Goal: Task Accomplishment & Management: Use online tool/utility

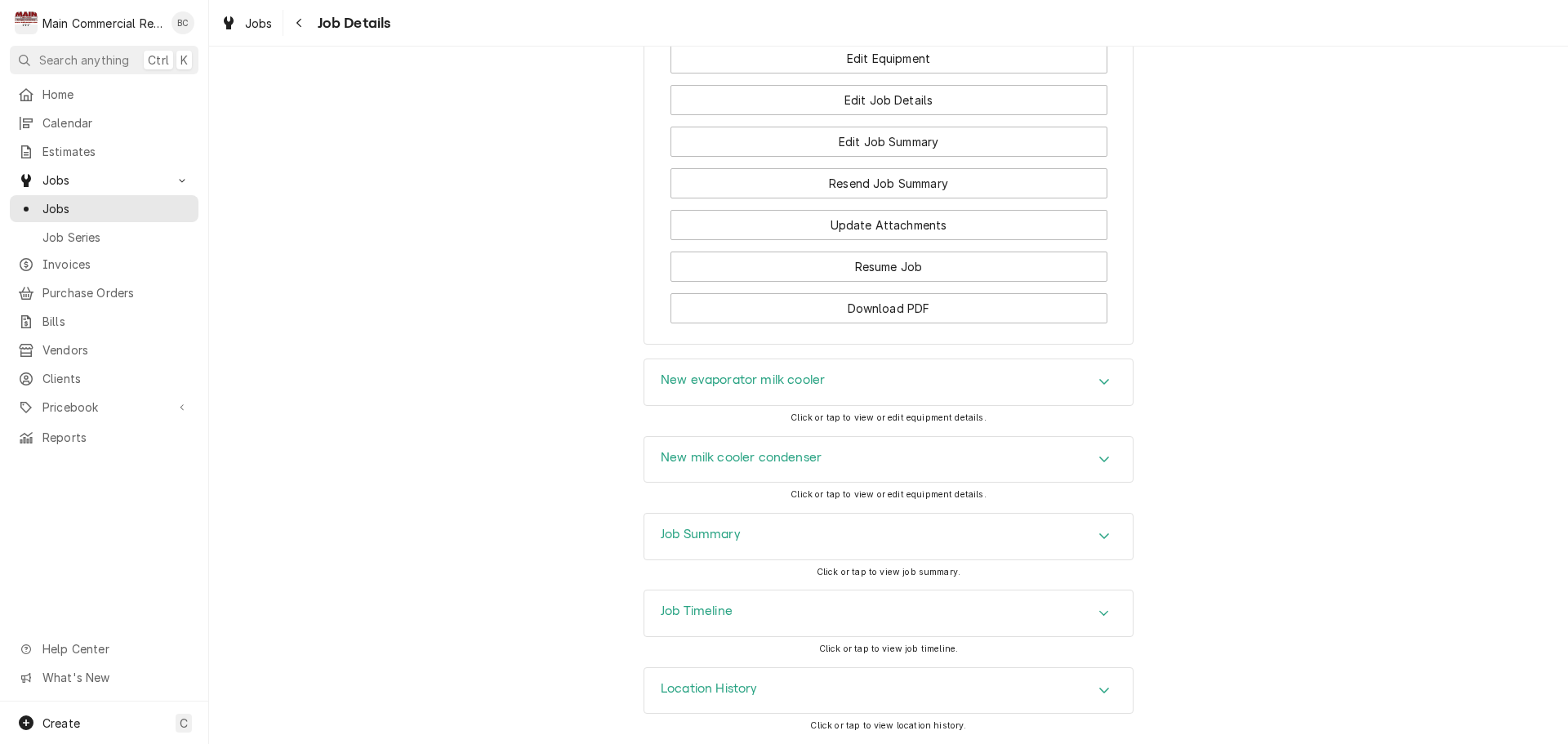
scroll to position [2450, 0]
click at [712, 542] on h3 "Job Summary" at bounding box center [701, 534] width 80 height 16
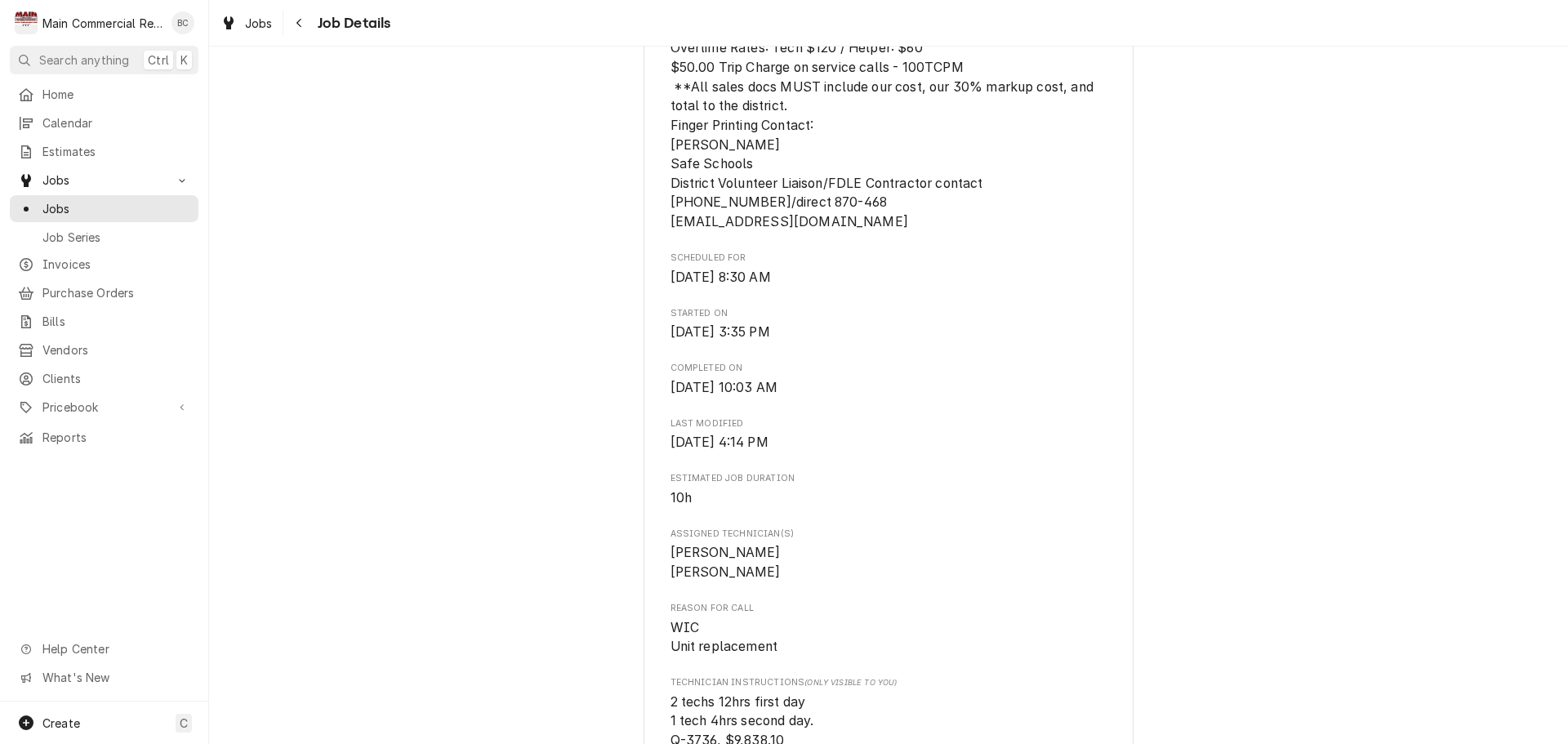
scroll to position [899, 0]
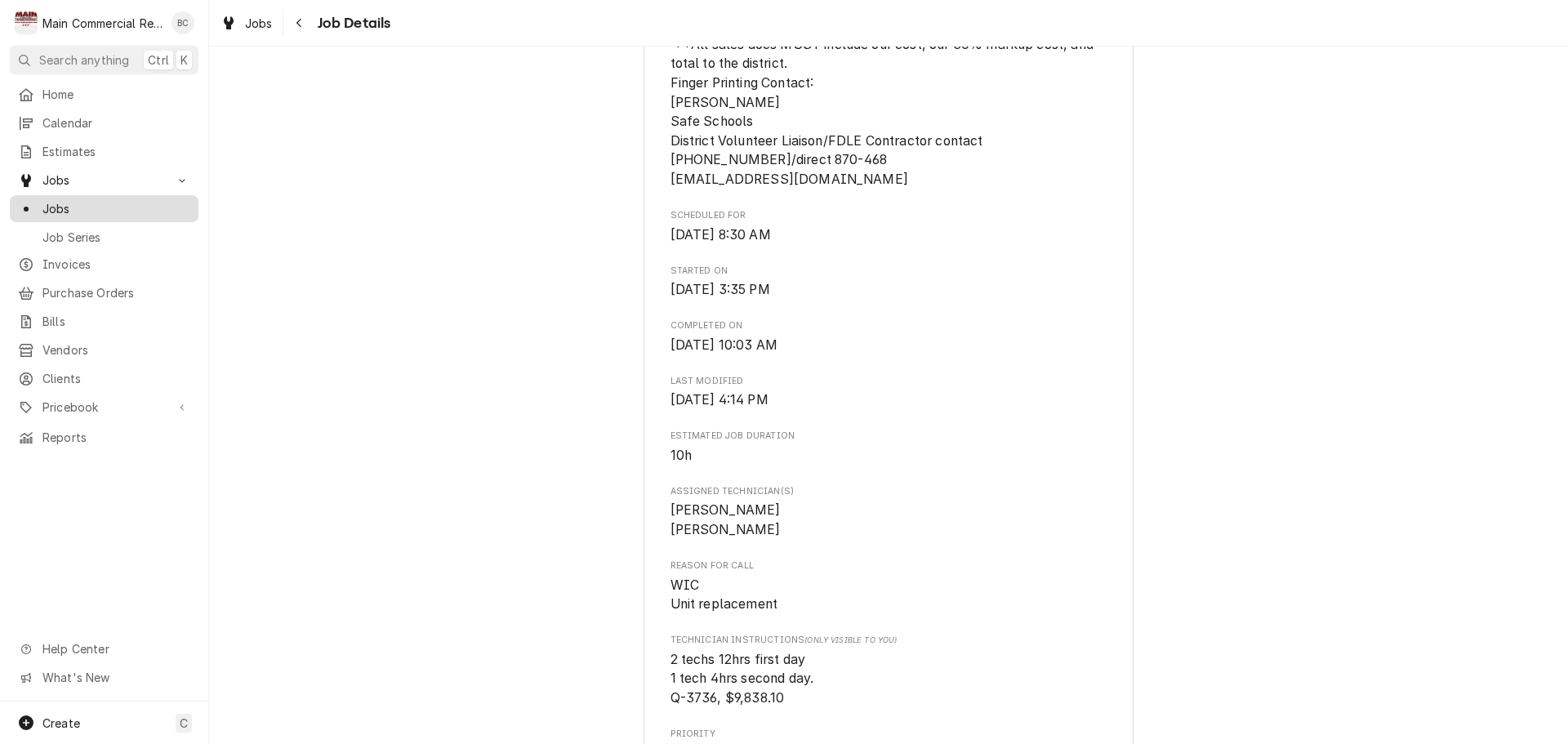
click at [113, 206] on span "Jobs" at bounding box center [117, 209] width 148 height 17
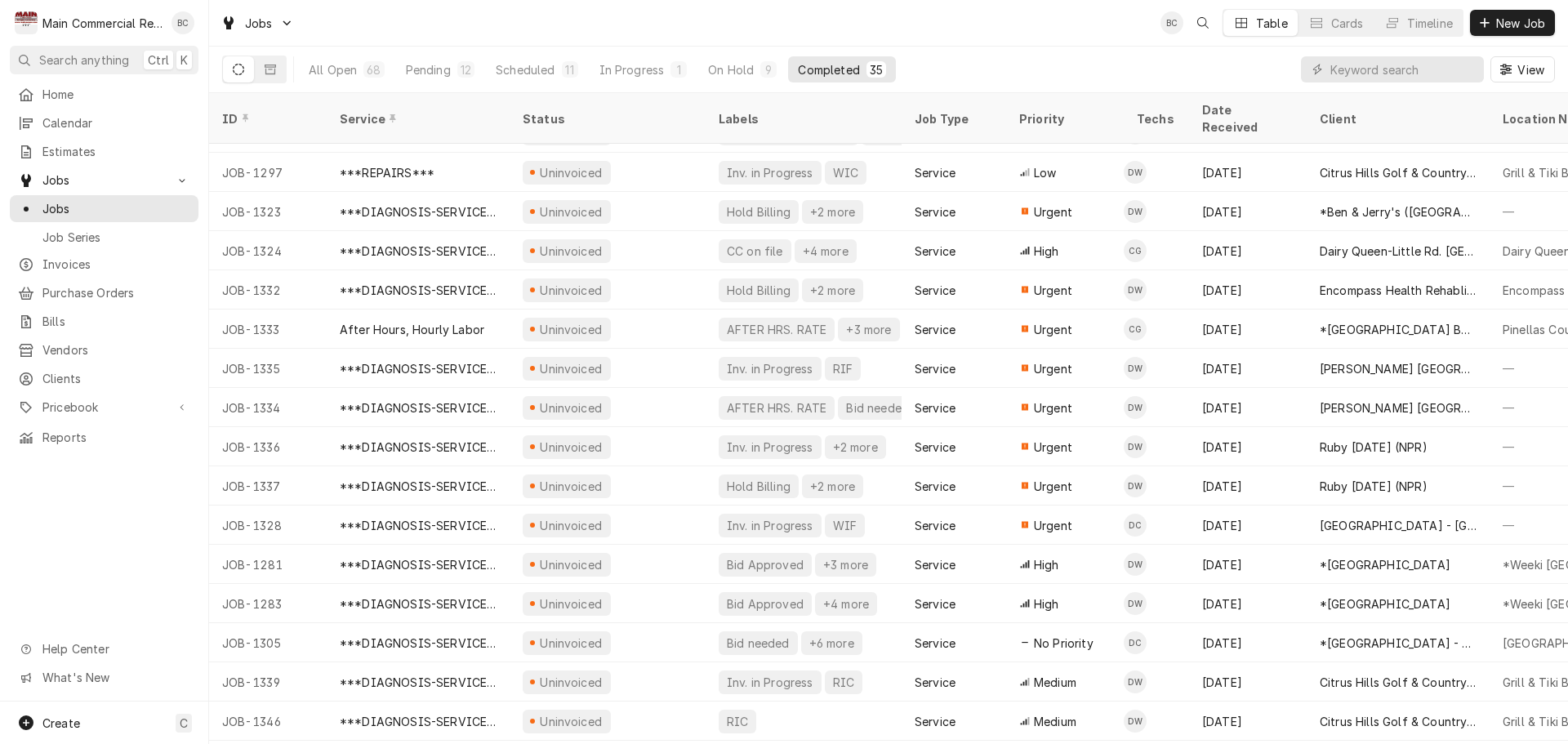
scroll to position [765, 0]
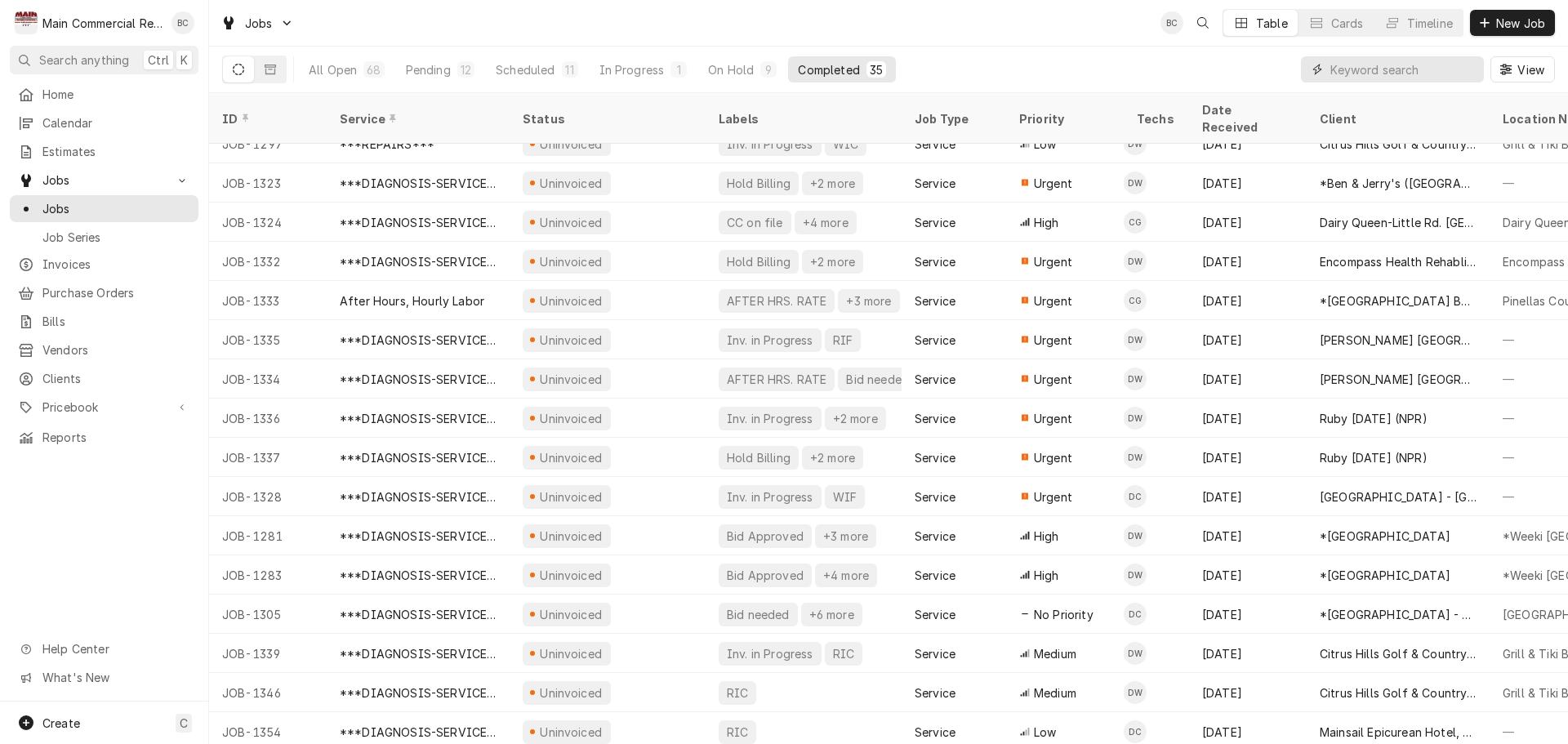
click at [1366, 73] on input "Dynamic Content Wrapper" at bounding box center [1403, 69] width 145 height 26
type input "belvedere"
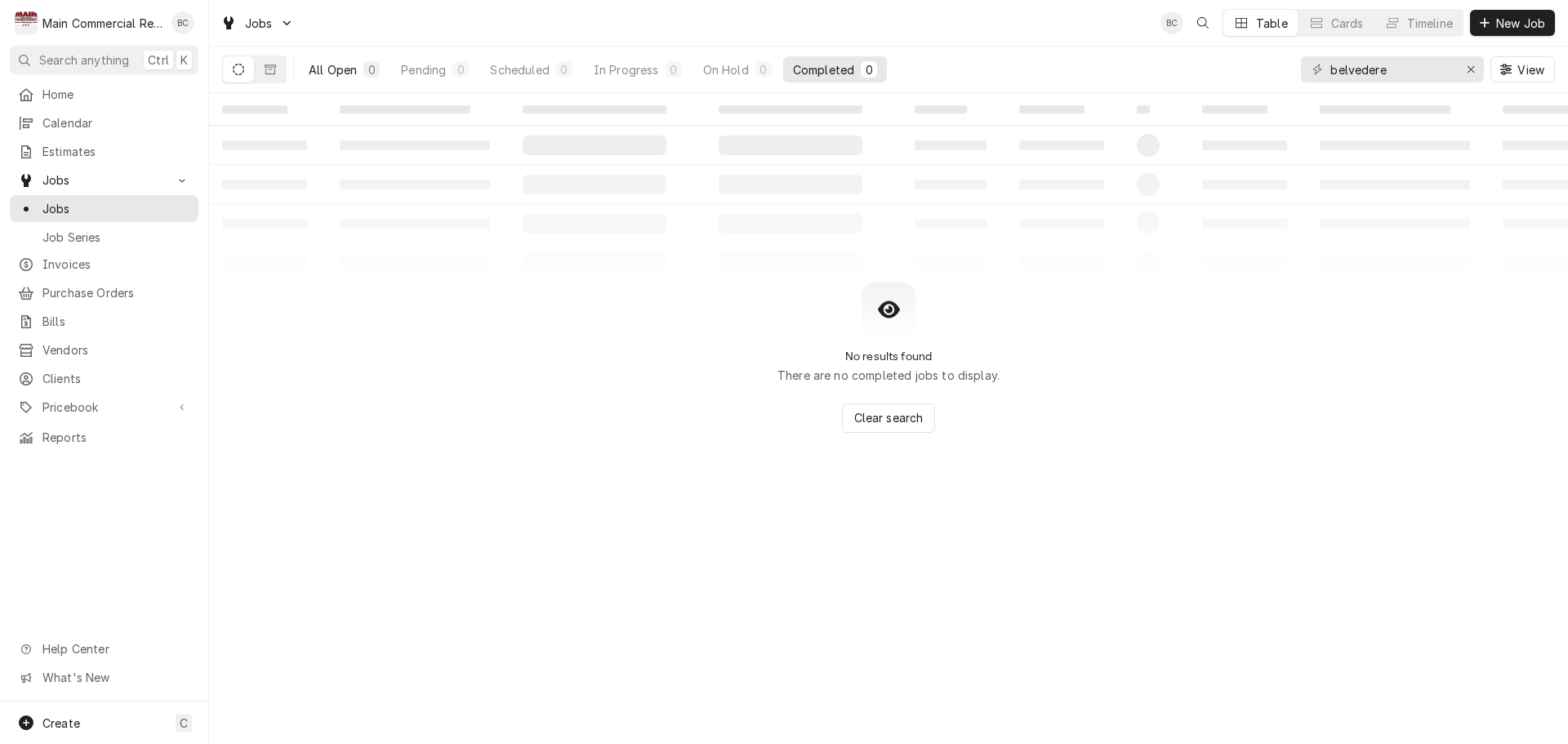
click at [309, 71] on div "All Open" at bounding box center [333, 70] width 48 height 17
click at [299, 56] on button "All Open 0" at bounding box center [344, 69] width 90 height 26
click at [275, 75] on icon "Dynamic Content Wrapper" at bounding box center [270, 69] width 11 height 10
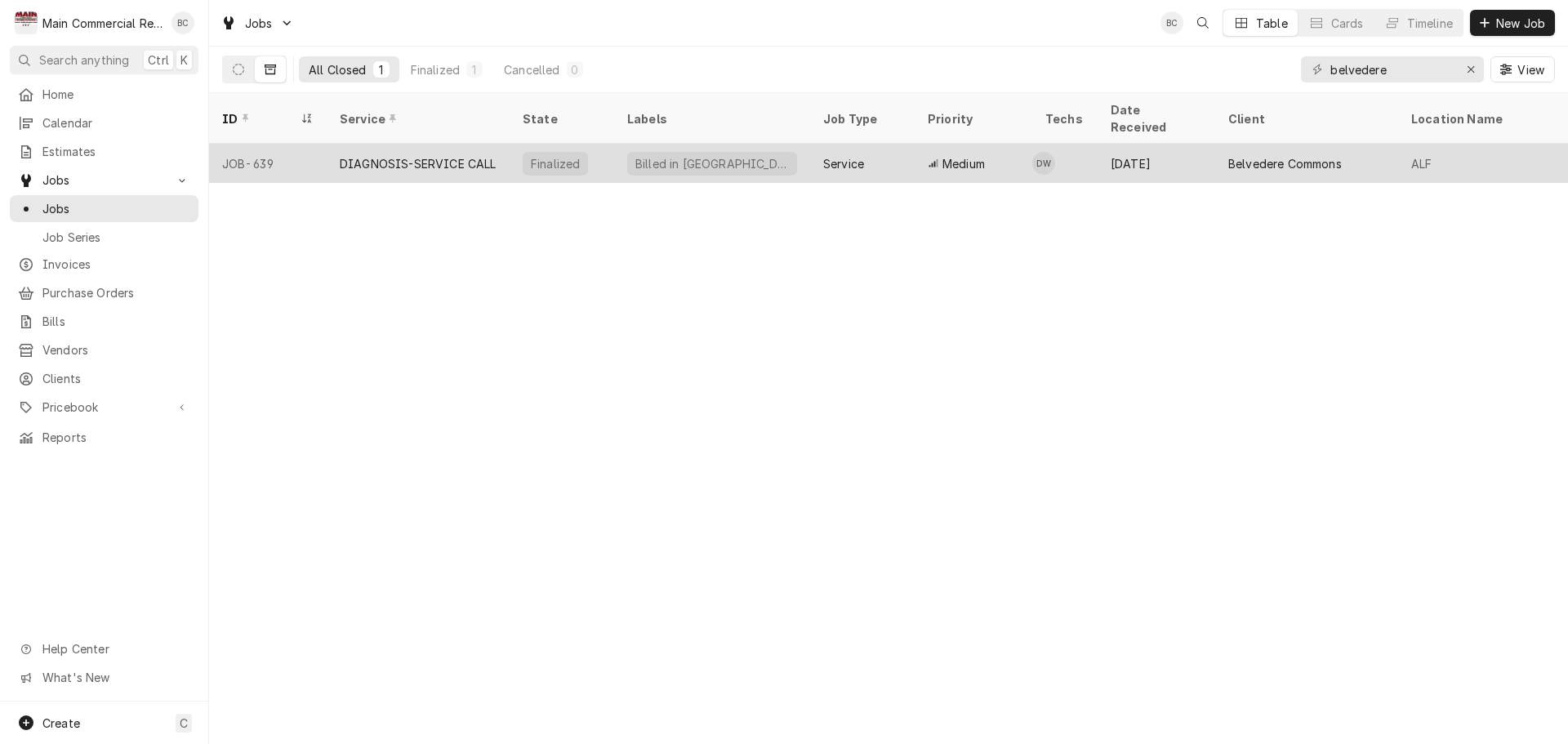
click at [404, 155] on div "DIAGNOSIS-SERVICE CALL" at bounding box center [418, 163] width 157 height 17
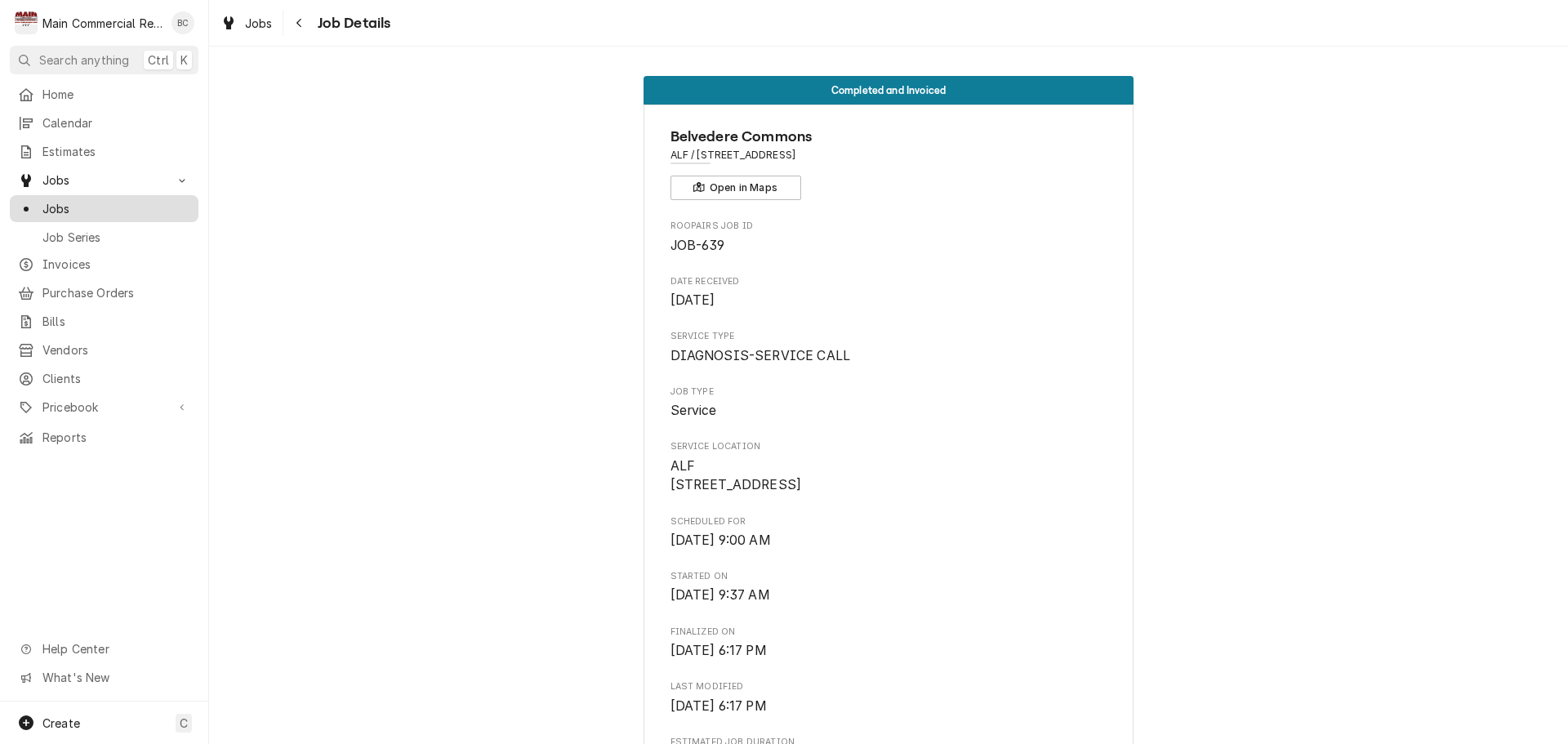
click at [103, 206] on span "Jobs" at bounding box center [117, 209] width 148 height 17
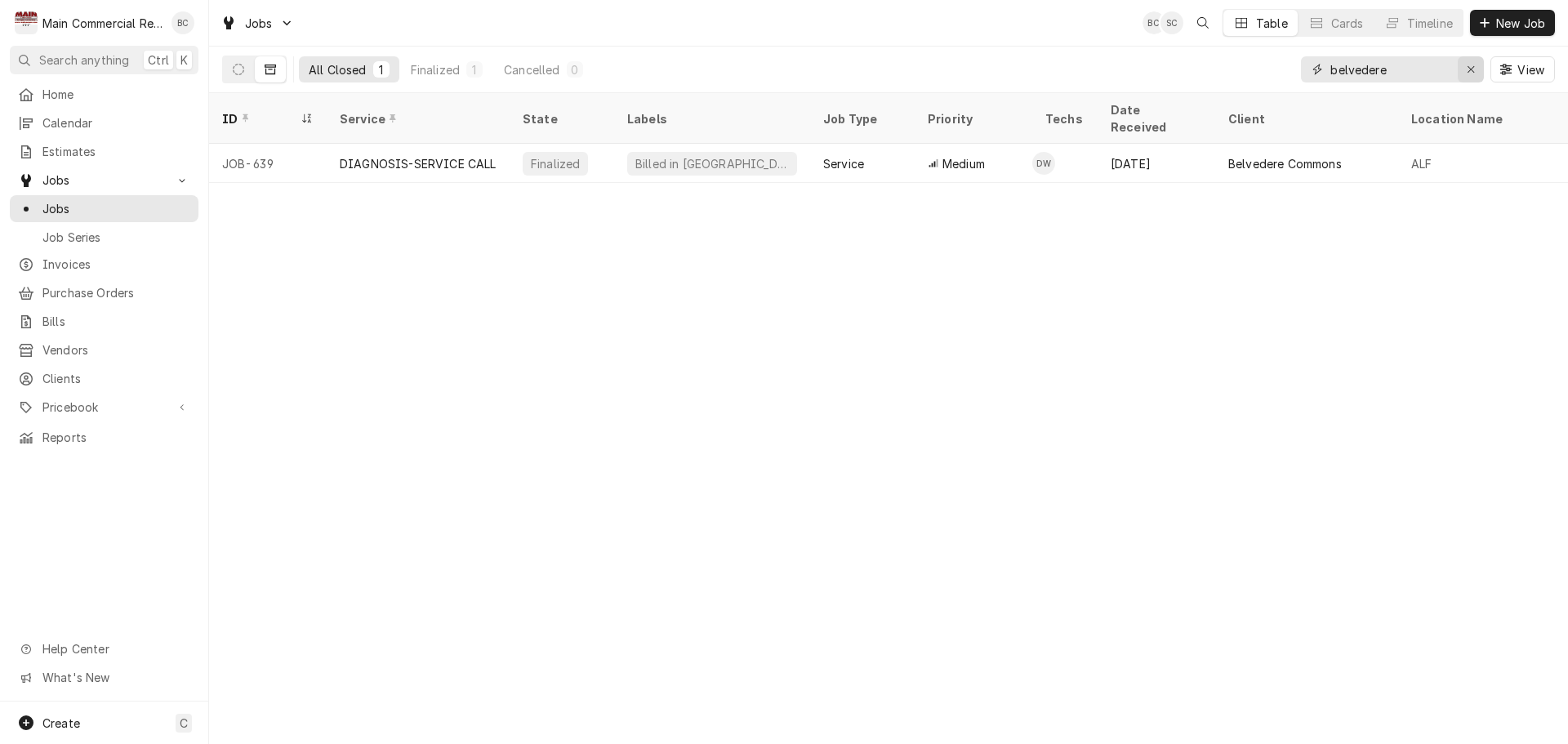
click at [1476, 69] on div "Erase input" at bounding box center [1471, 70] width 17 height 17
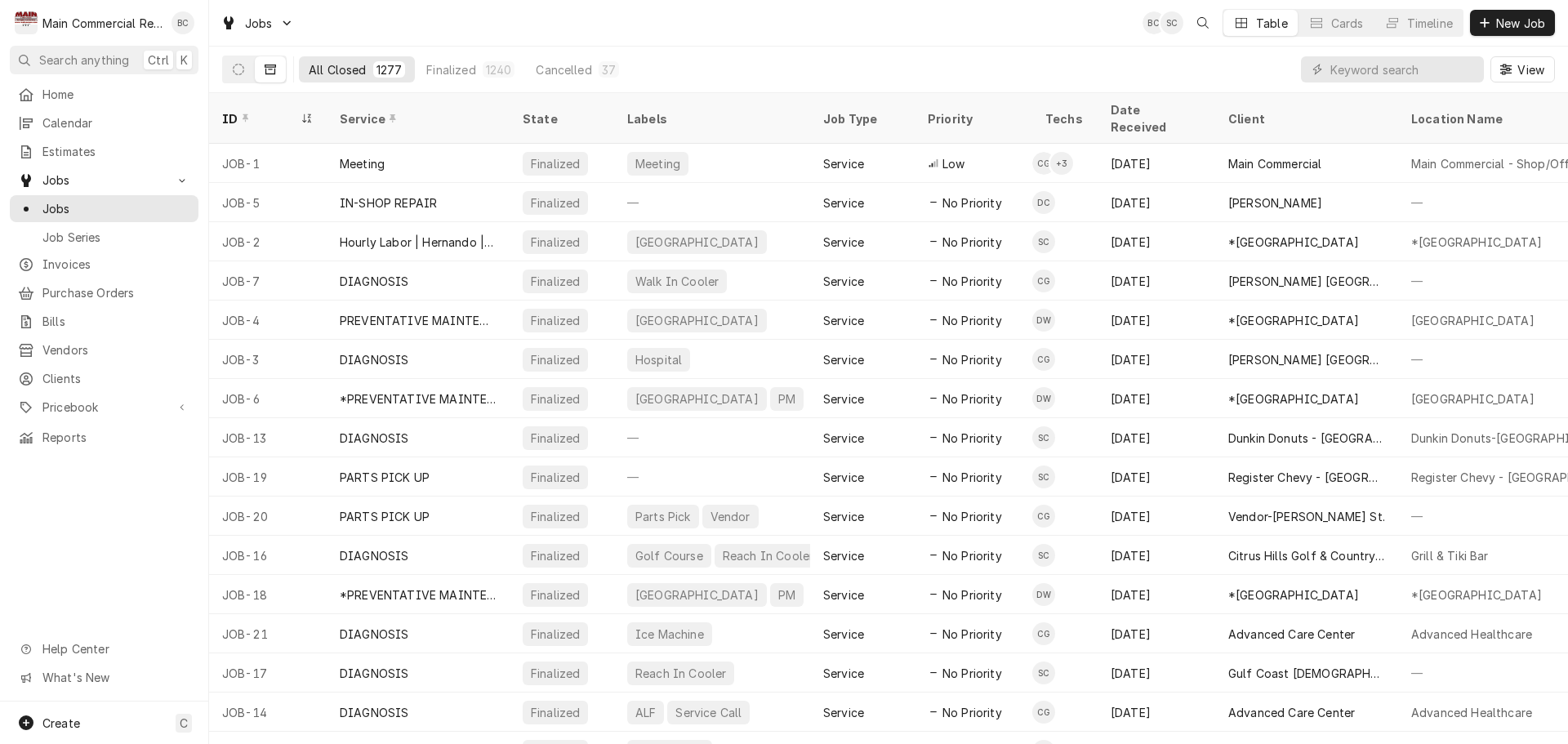
click at [270, 66] on icon "Dynamic Content Wrapper" at bounding box center [270, 69] width 11 height 11
click at [238, 76] on button "Dynamic Content Wrapper" at bounding box center [238, 69] width 31 height 26
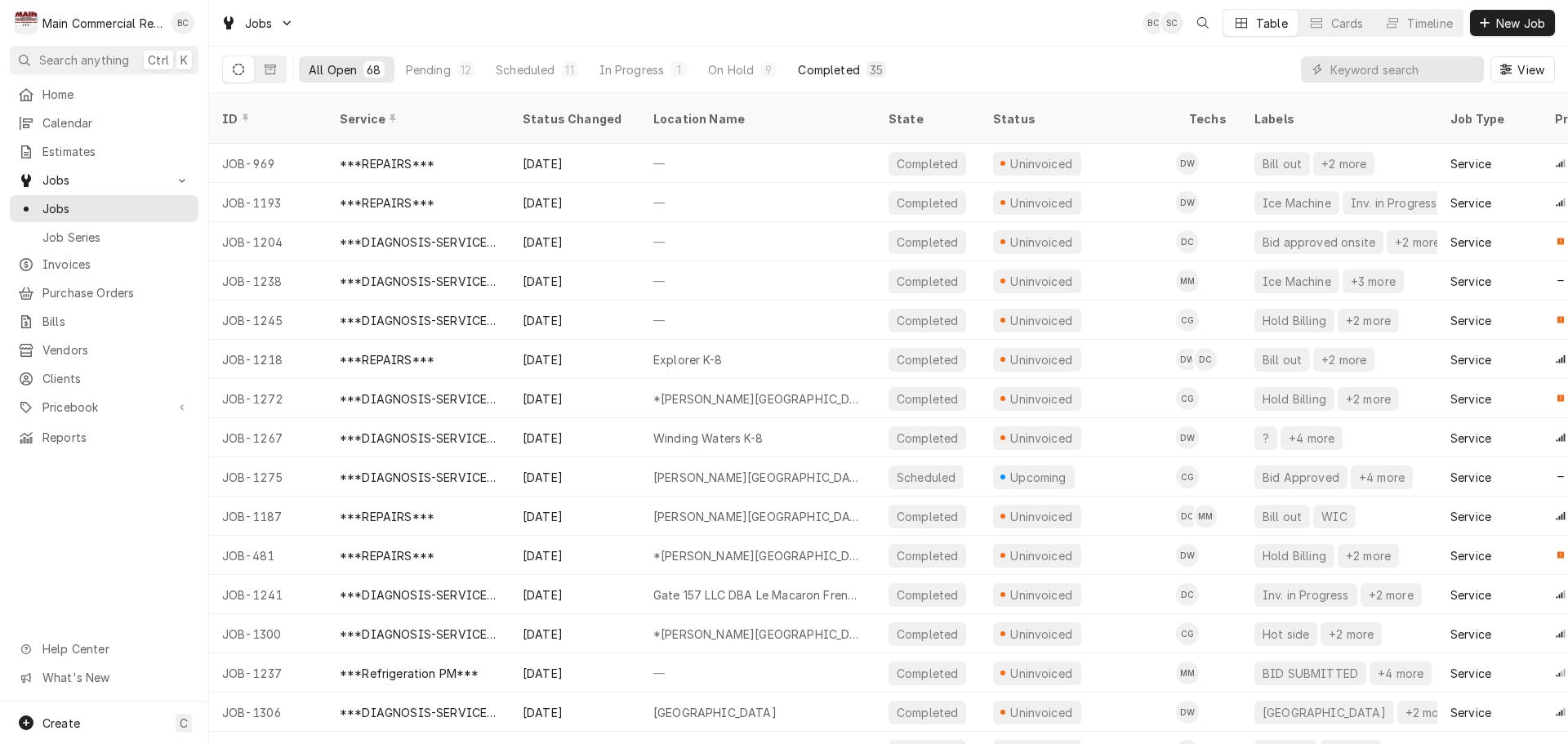
click at [830, 73] on div "Completed" at bounding box center [829, 70] width 62 height 17
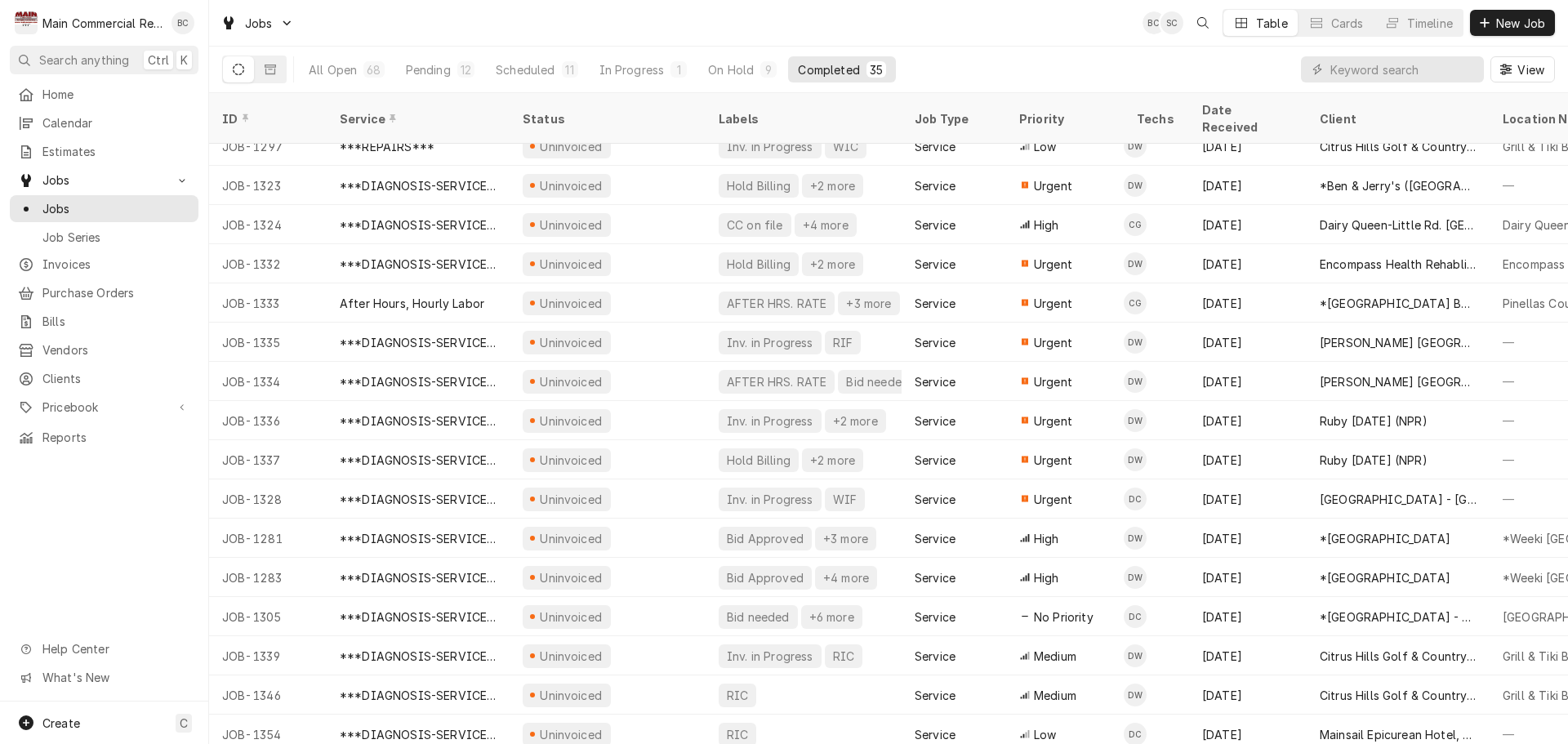
scroll to position [765, 0]
click at [1332, 69] on input "Dynamic Content Wrapper" at bounding box center [1403, 69] width 145 height 26
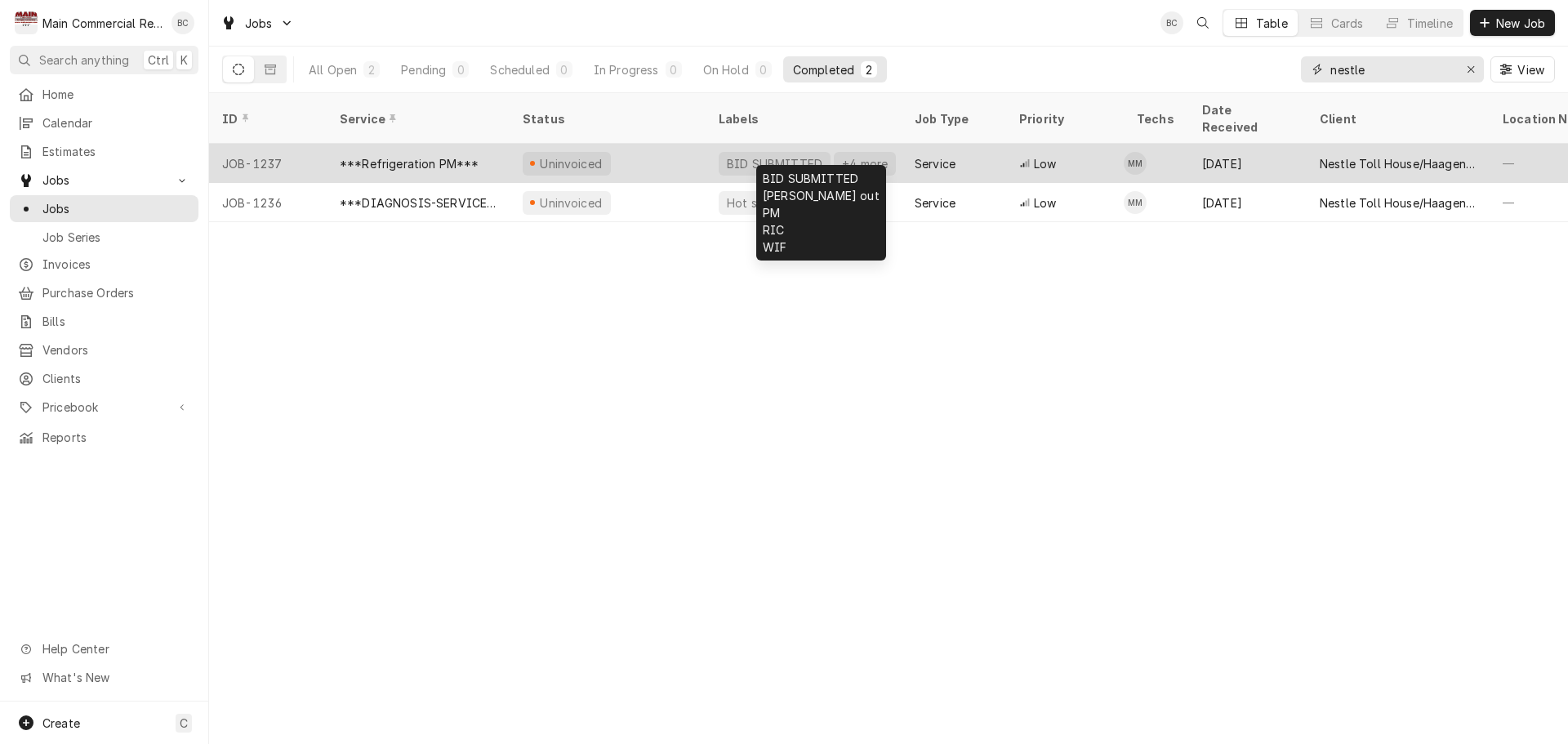
type input "nestle"
click at [748, 155] on div "BID SUBMITTED" at bounding box center [775, 163] width 99 height 17
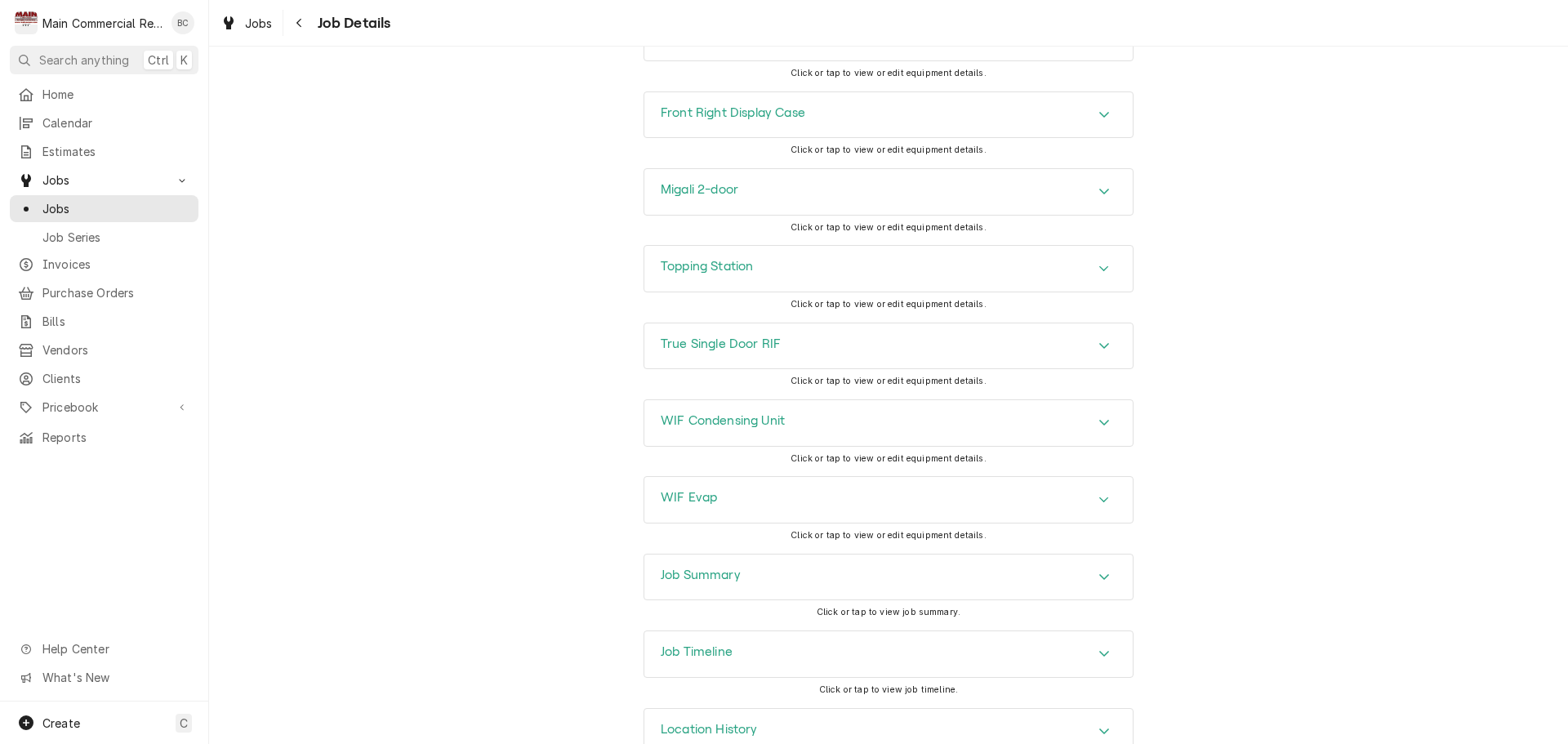
scroll to position [2450, 0]
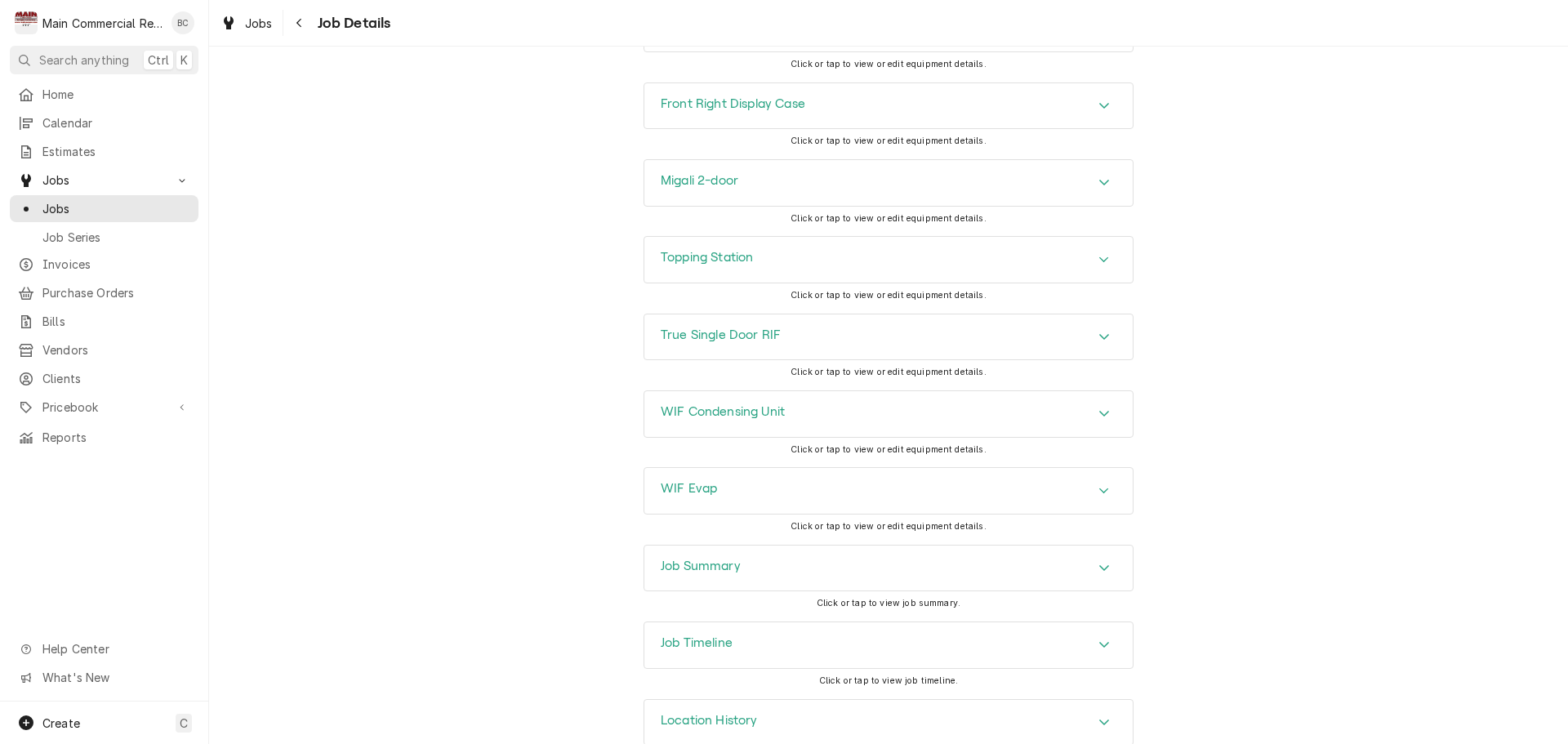
click at [678, 574] on h3 "Job Summary" at bounding box center [701, 566] width 80 height 16
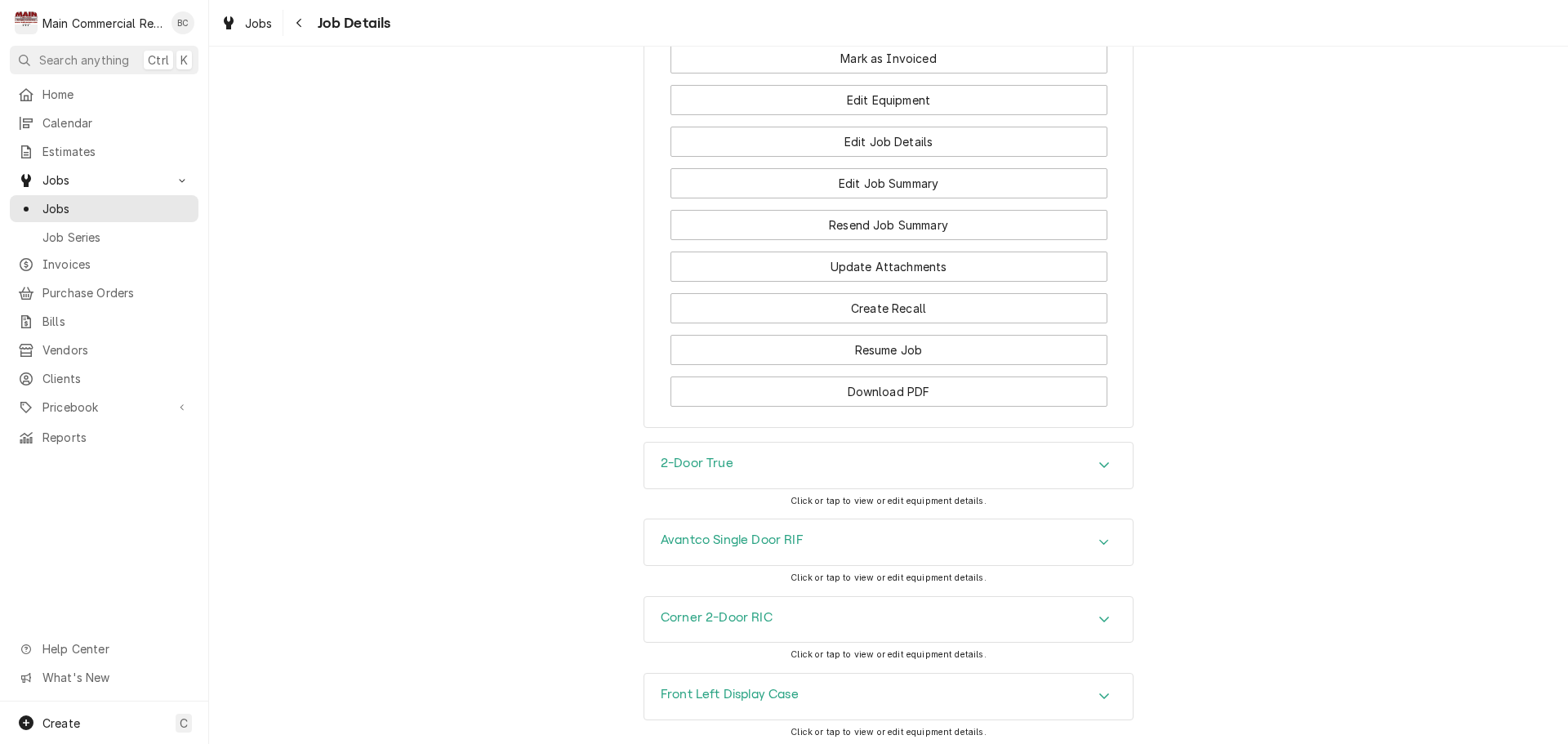
scroll to position [0, 0]
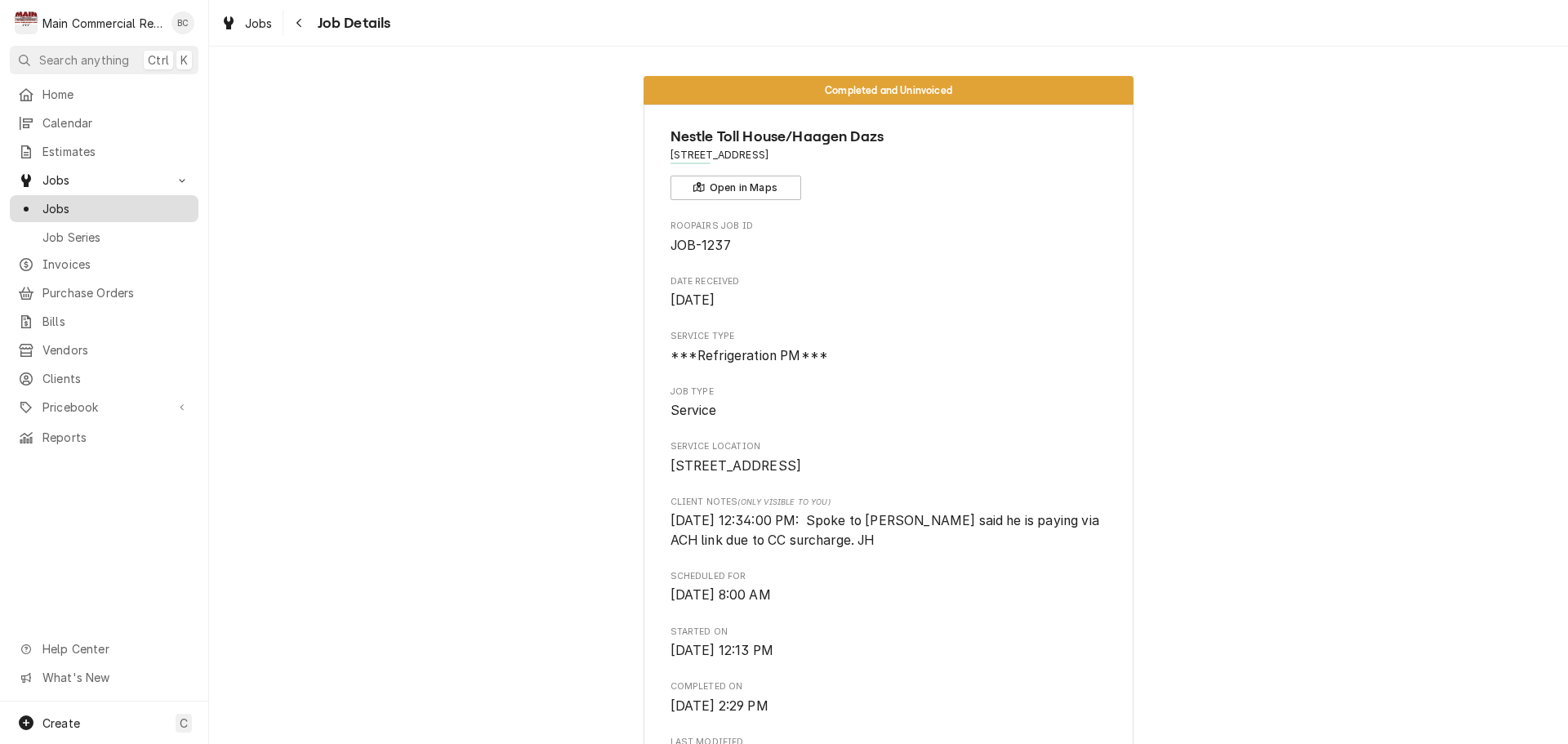
click at [79, 213] on link "Jobs" at bounding box center [104, 208] width 188 height 27
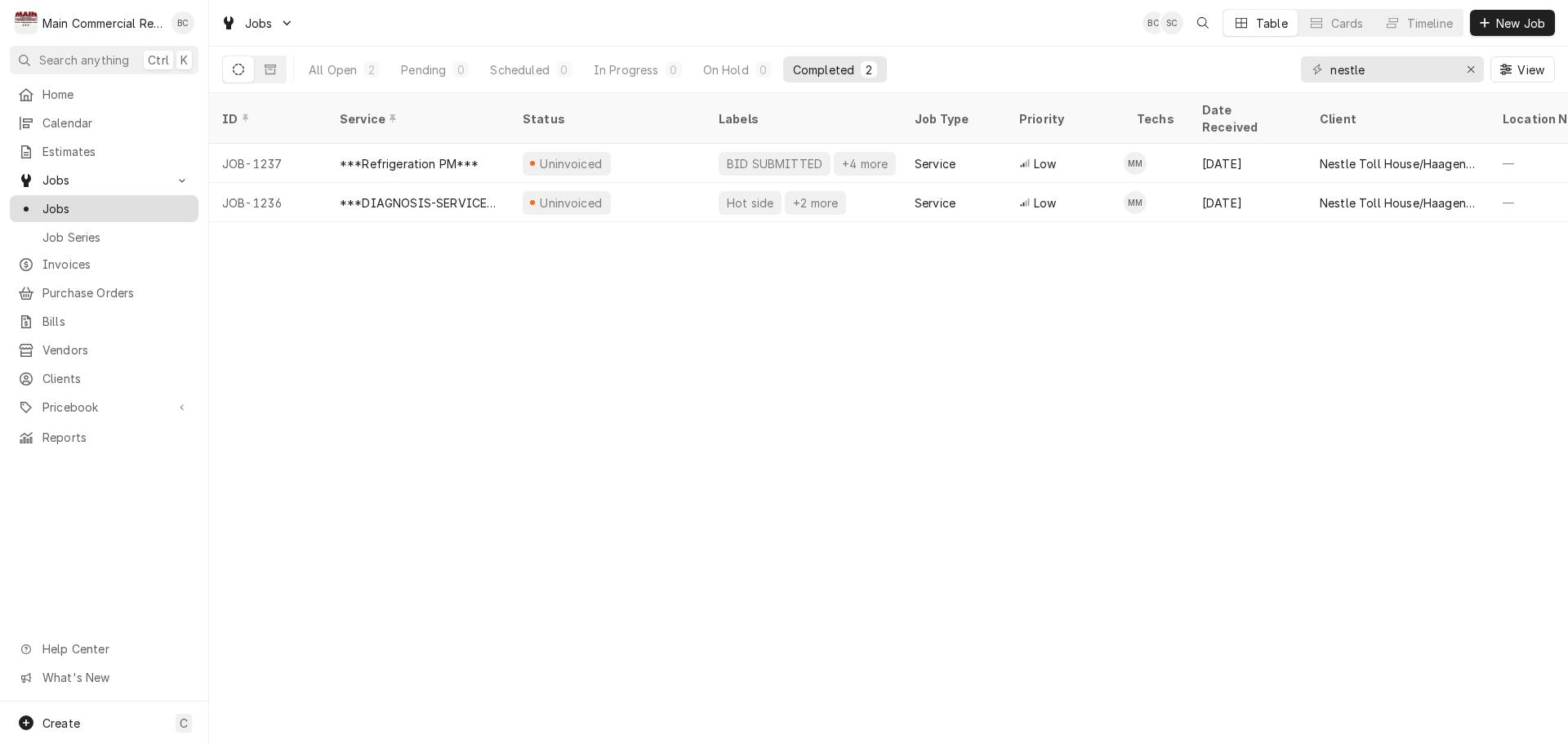
click at [68, 202] on span "Jobs" at bounding box center [117, 209] width 148 height 17
click at [415, 499] on div "ID Service Status Labels Job Type Priority Techs Date Received Client Location …" at bounding box center [888, 419] width 1359 height 651
